Goal: Information Seeking & Learning: Learn about a topic

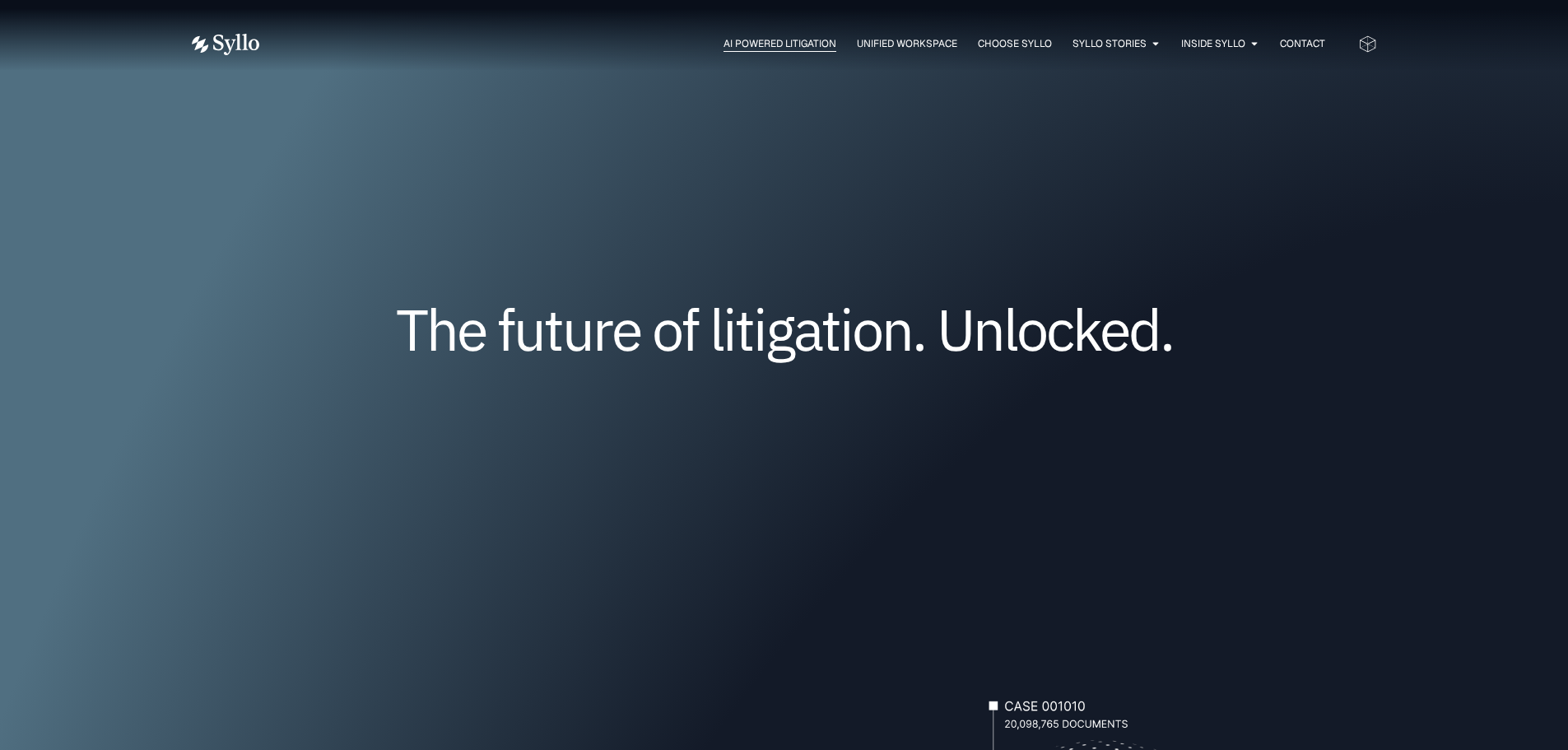
click at [742, 43] on span "AI Powered Litigation" at bounding box center [779, 43] width 113 height 15
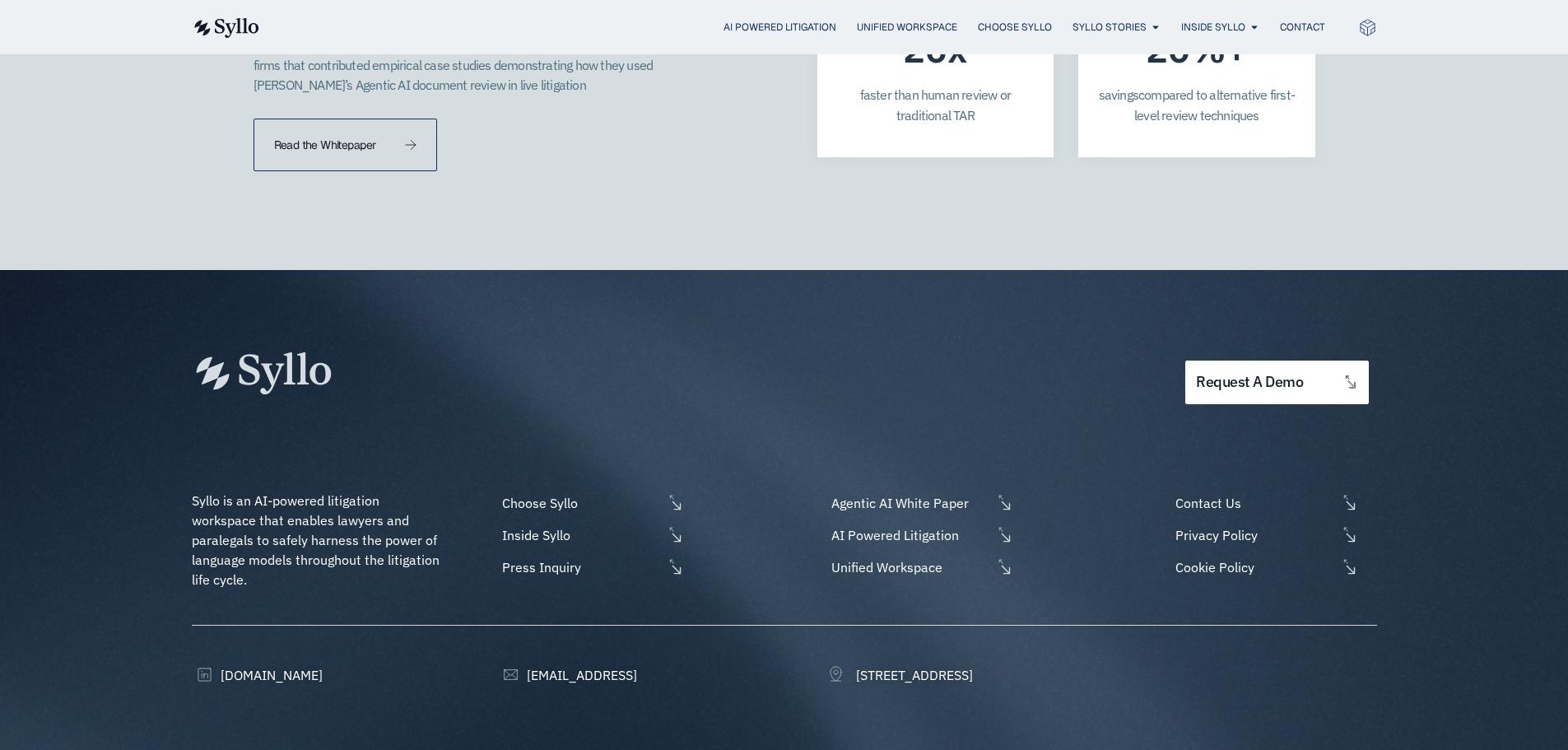
scroll to position [4766, 0]
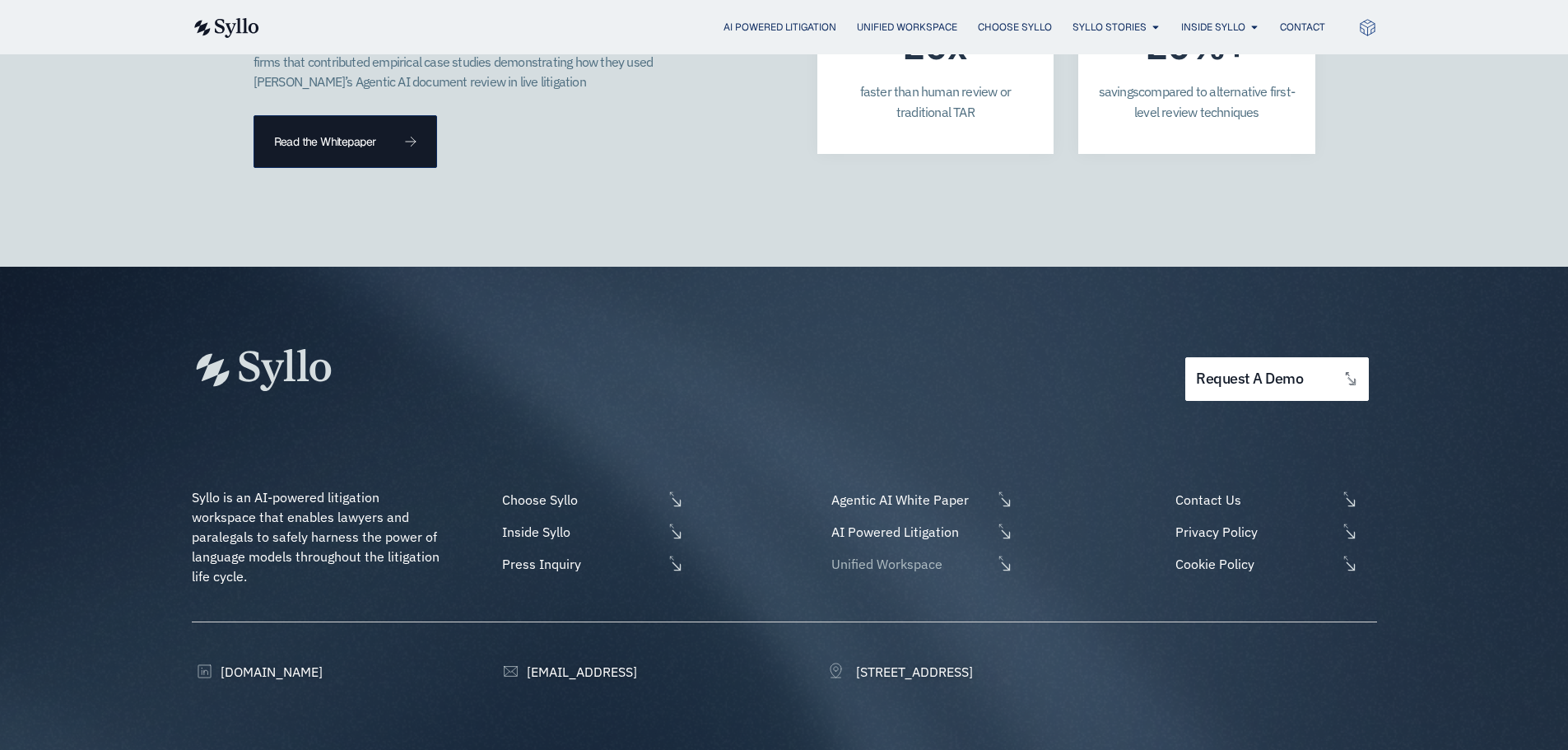
click at [853, 554] on span "Unified Workspace" at bounding box center [909, 564] width 165 height 20
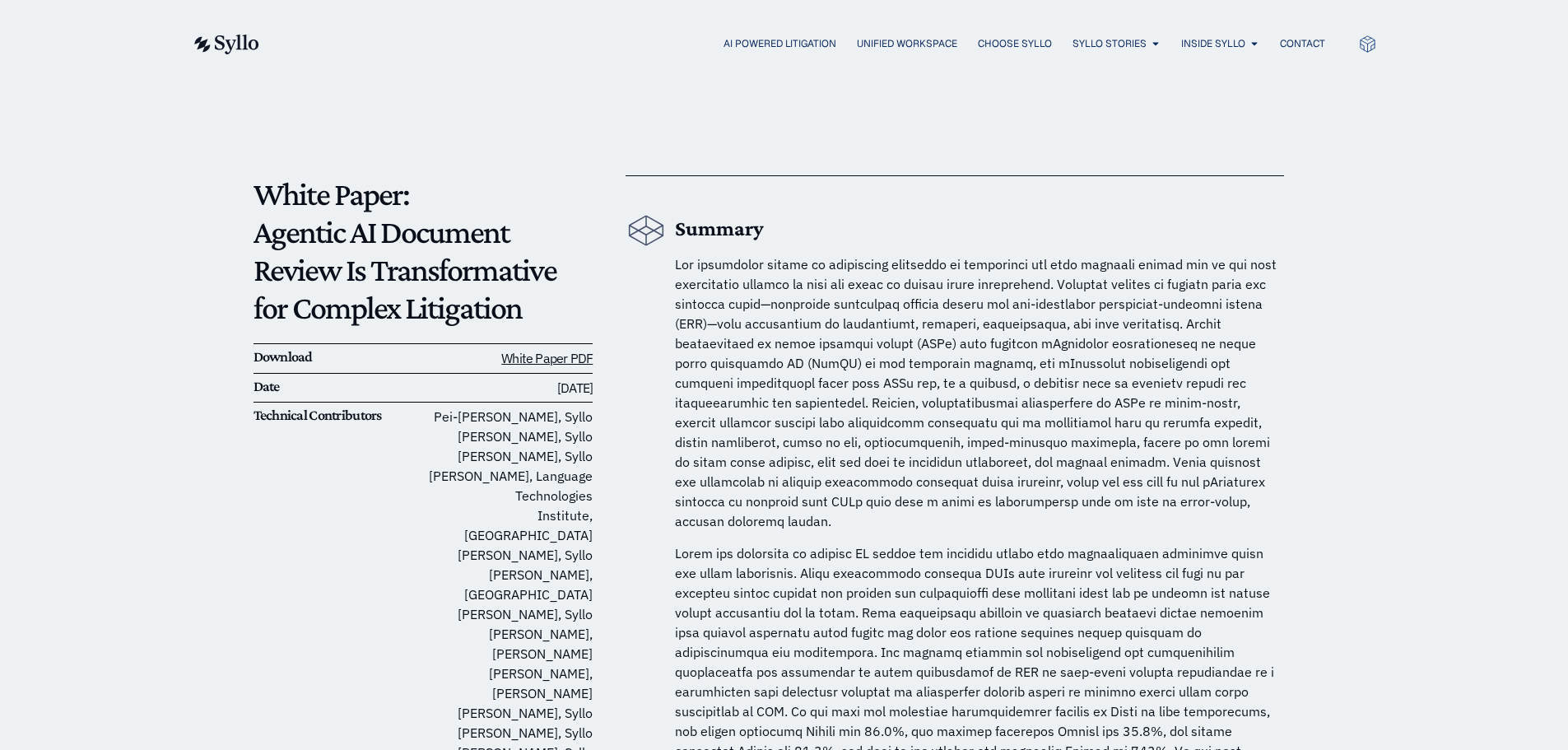
scroll to position [82, 0]
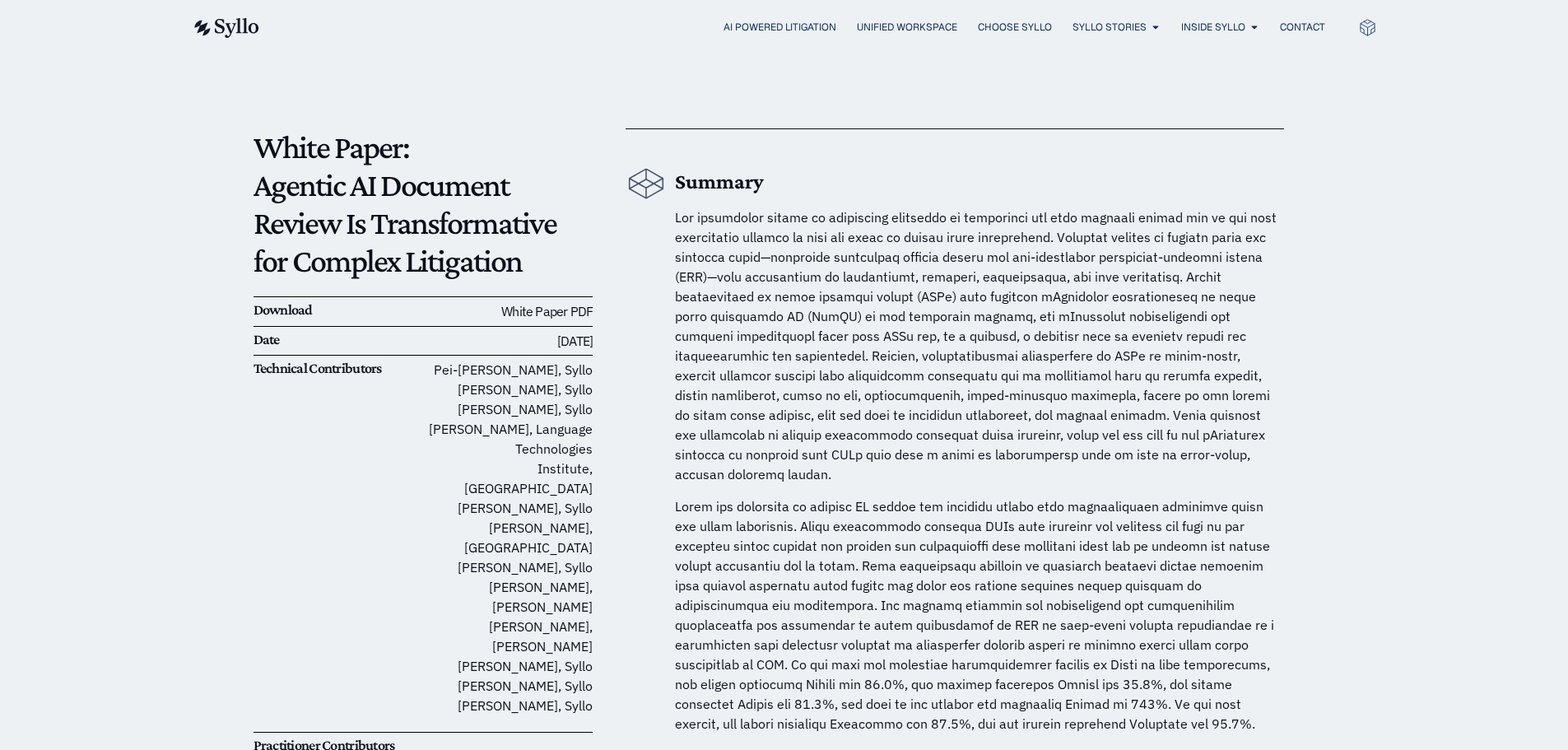
click at [541, 314] on link "White Paper PDF" at bounding box center [547, 311] width 91 height 16
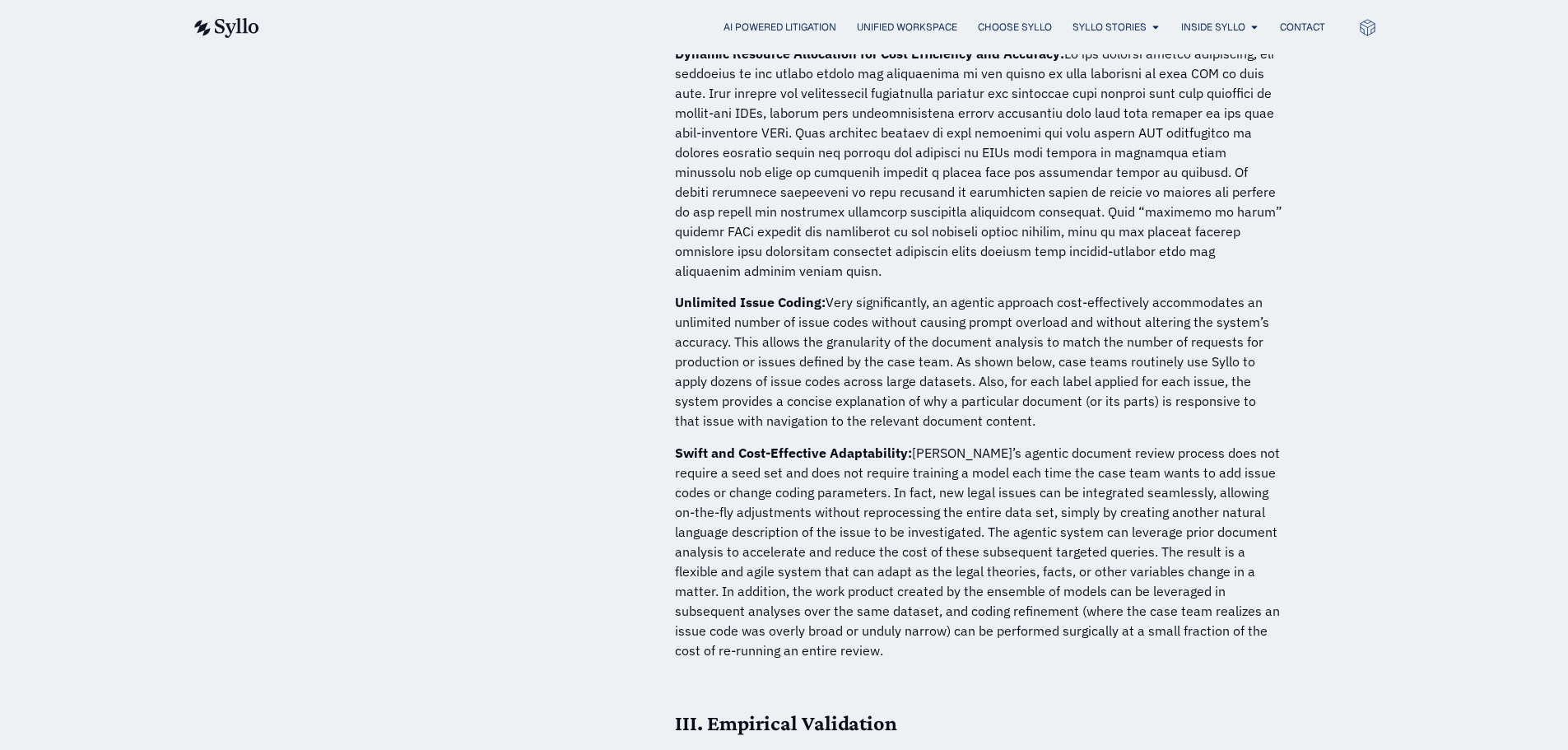
scroll to position [4280, 0]
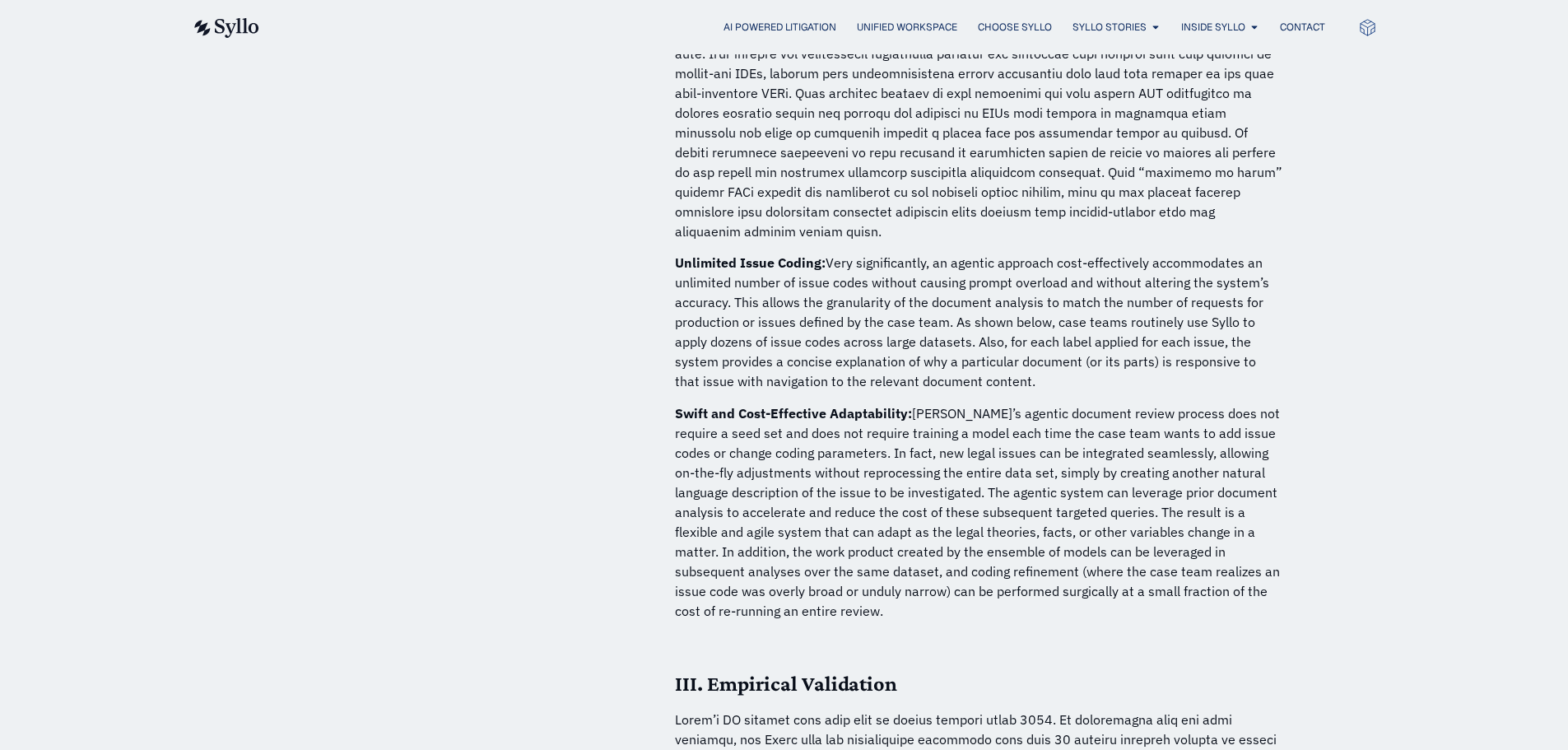
click at [985, 340] on p "Unlimited Issue Coding: Very significantly, an agentic approach cost-effectivel…" at bounding box center [979, 322] width 609 height 138
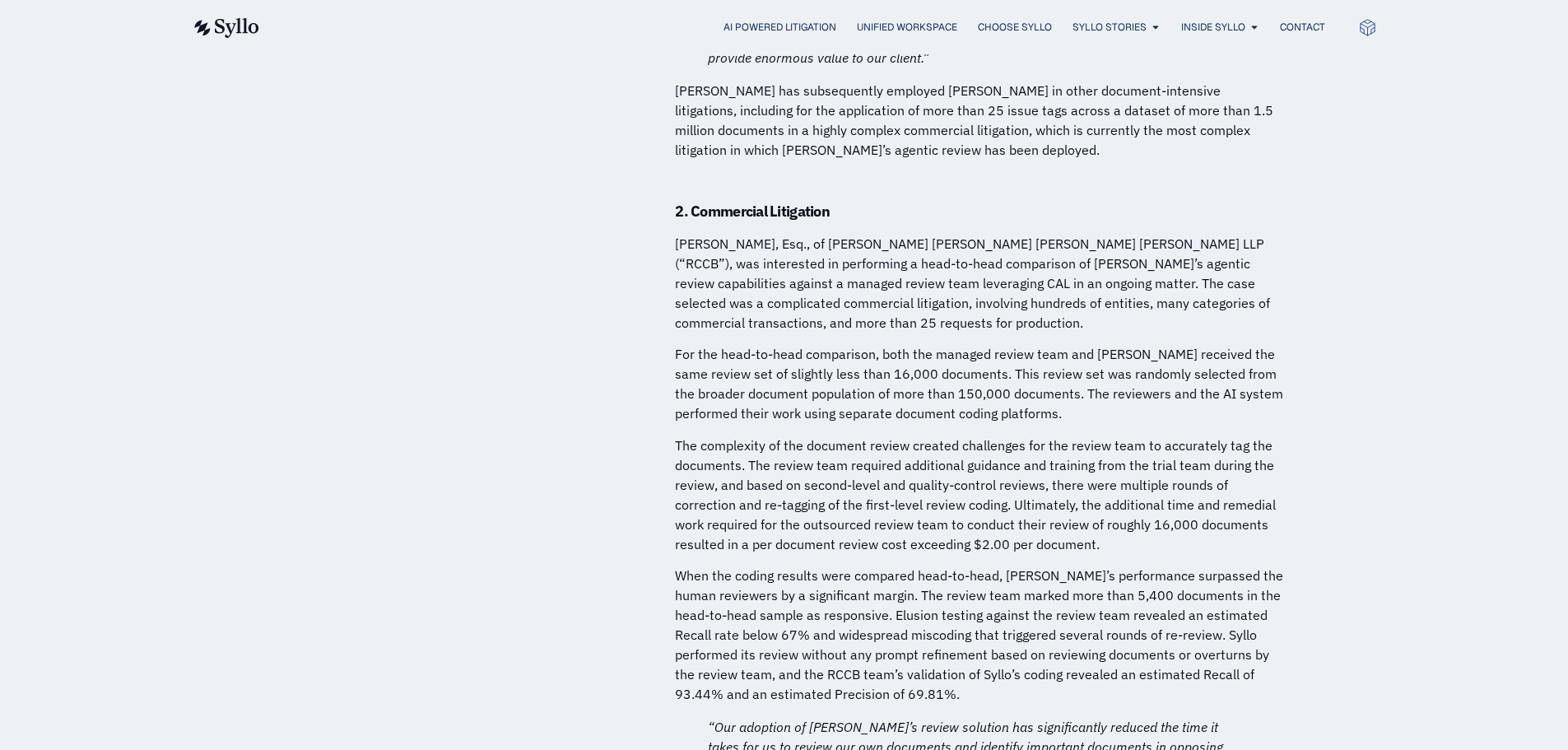
scroll to position [5963, 0]
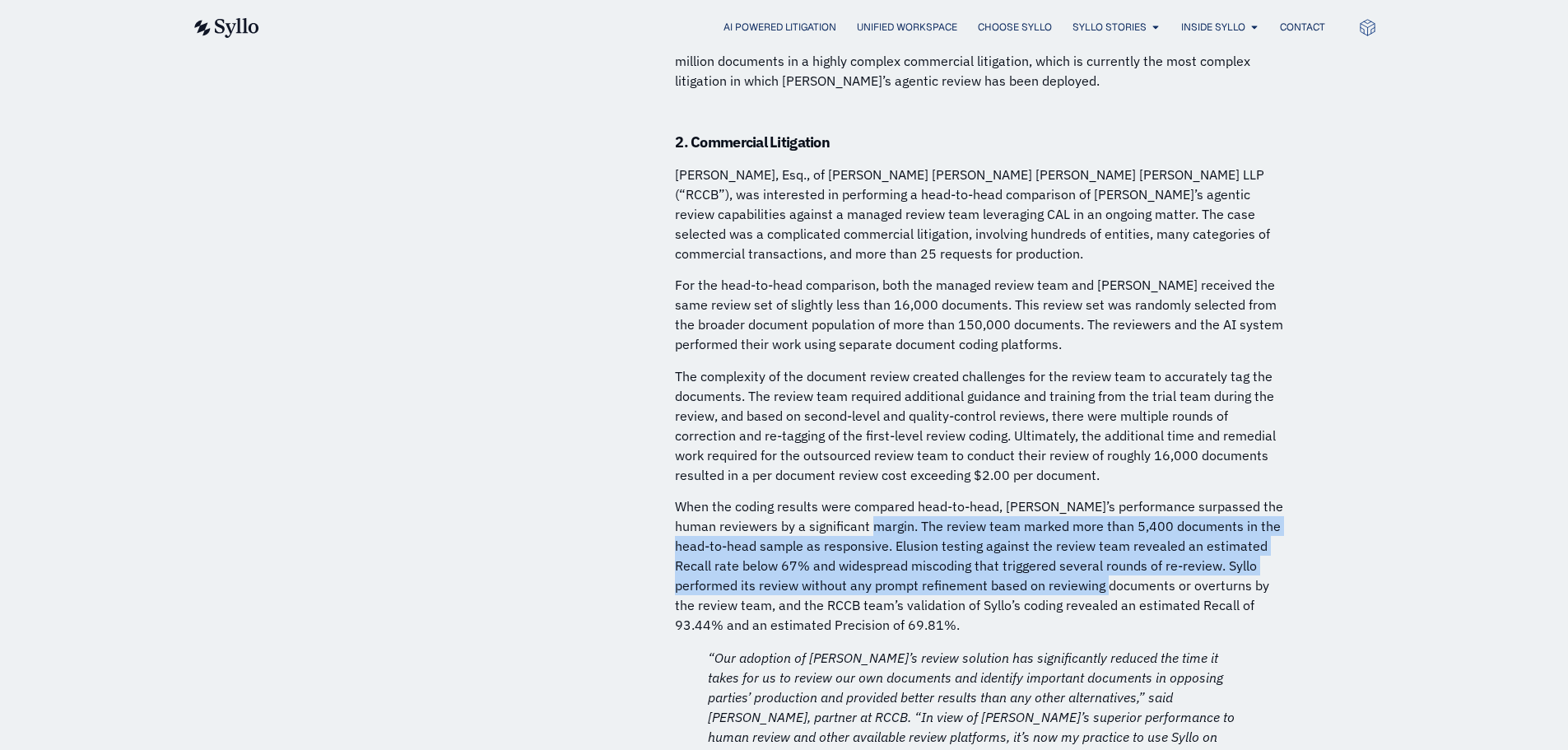
drag, startPoint x: 876, startPoint y: 425, endPoint x: 1081, endPoint y: 488, distance: 214.5
click at [1081, 496] on p "When the coding results were compared head-to-head, [PERSON_NAME]’s performance…" at bounding box center [979, 565] width 609 height 138
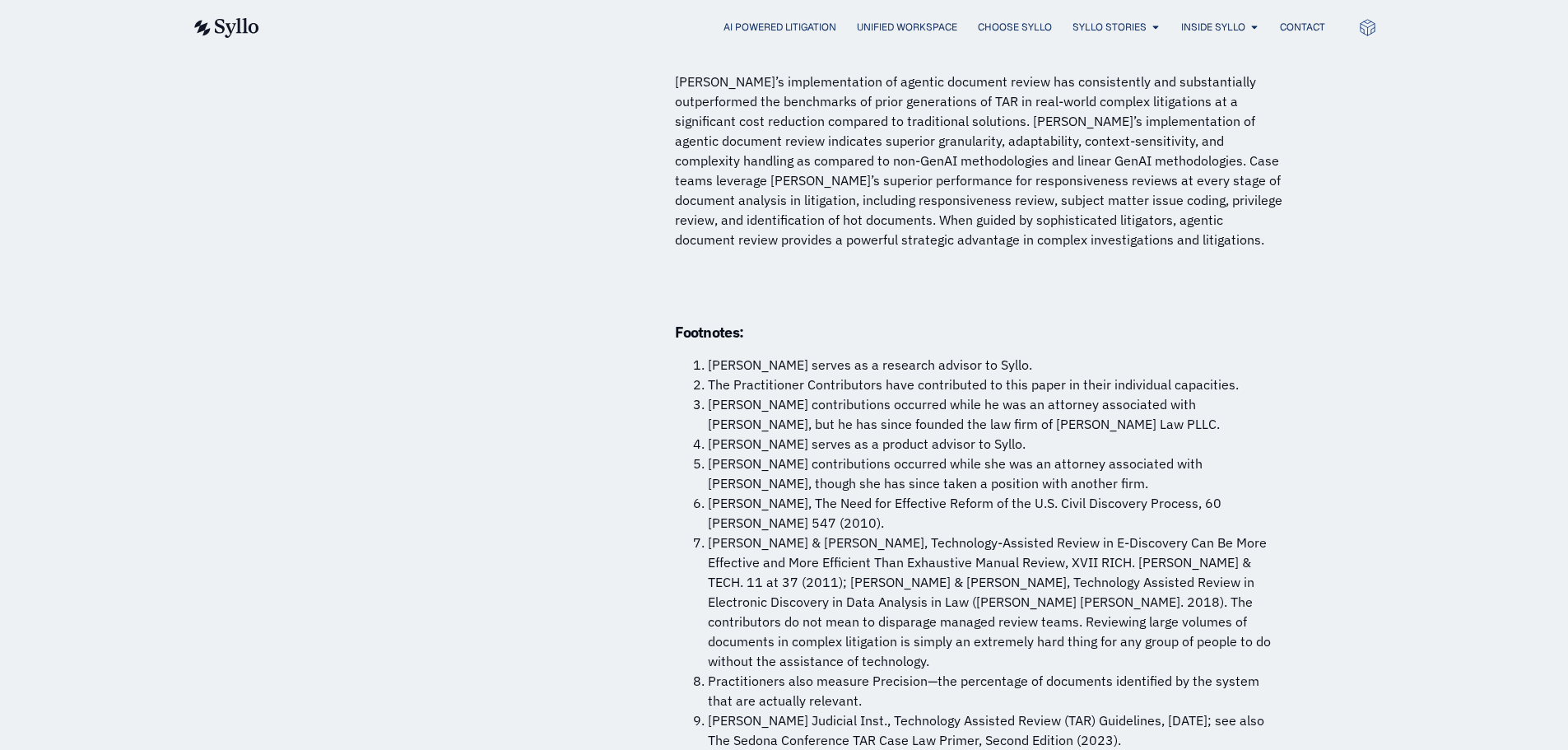
scroll to position [12054, 0]
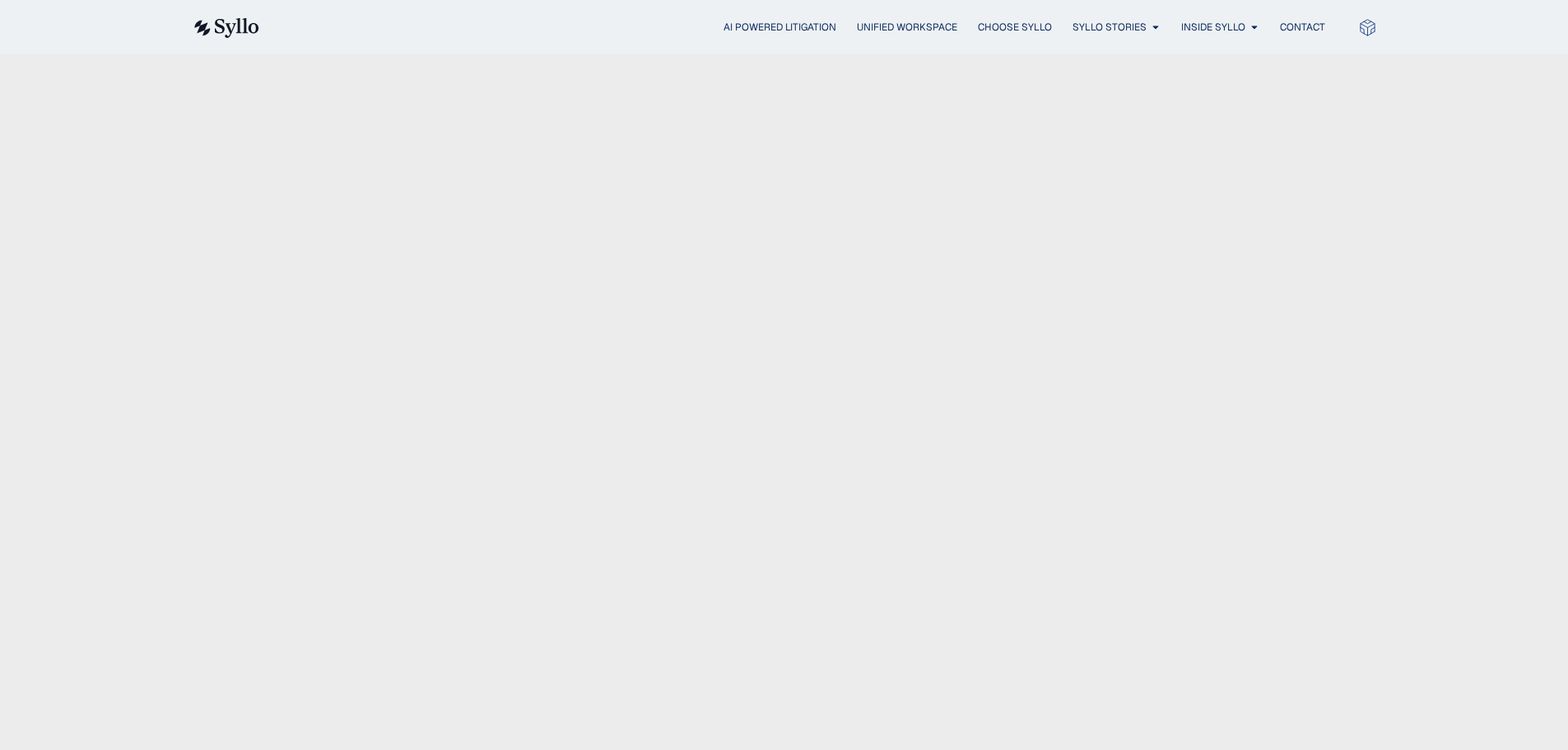
scroll to position [4033, 0]
